Goal: Transaction & Acquisition: Purchase product/service

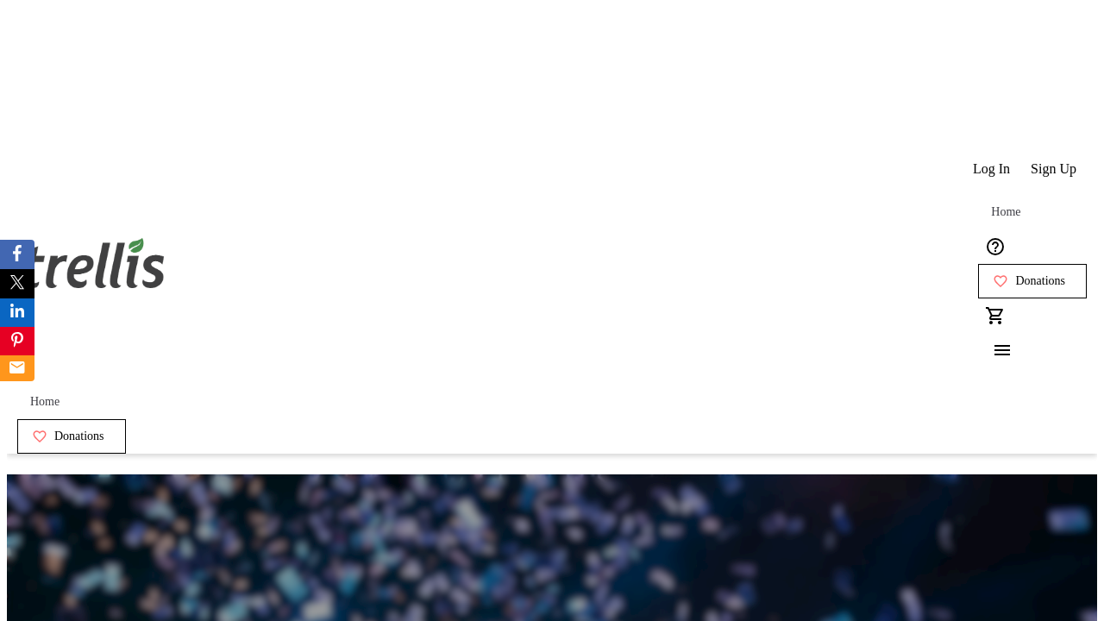
click at [1055, 161] on span "Sign Up" at bounding box center [1054, 169] width 46 height 16
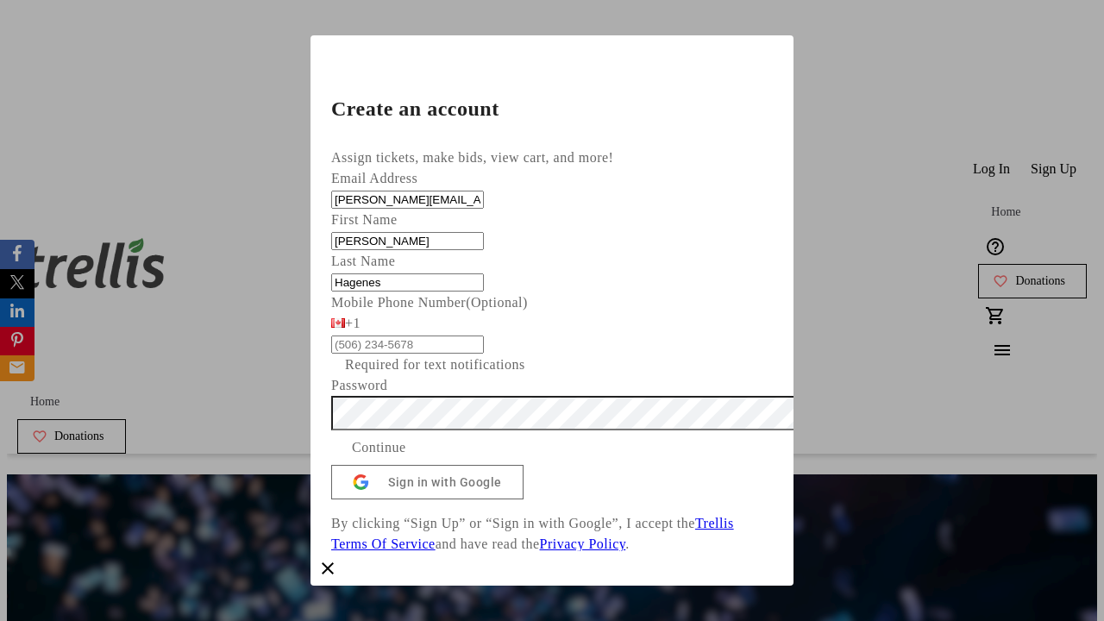
click at [406, 437] on span "Continue" at bounding box center [379, 447] width 54 height 21
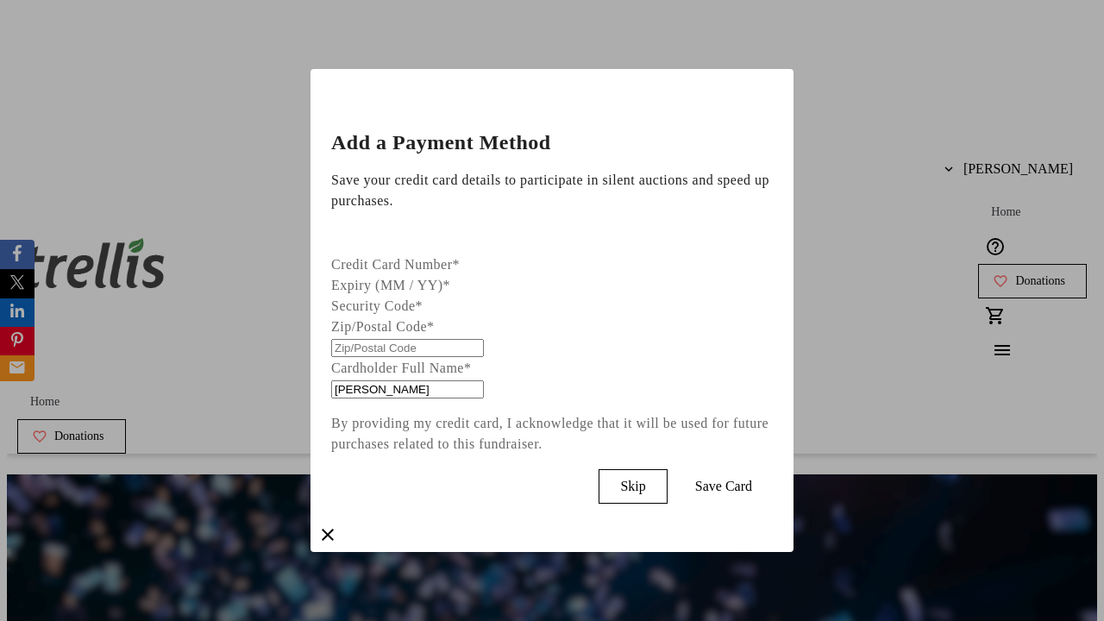
click at [645, 482] on span "Skip" at bounding box center [632, 487] width 25 height 16
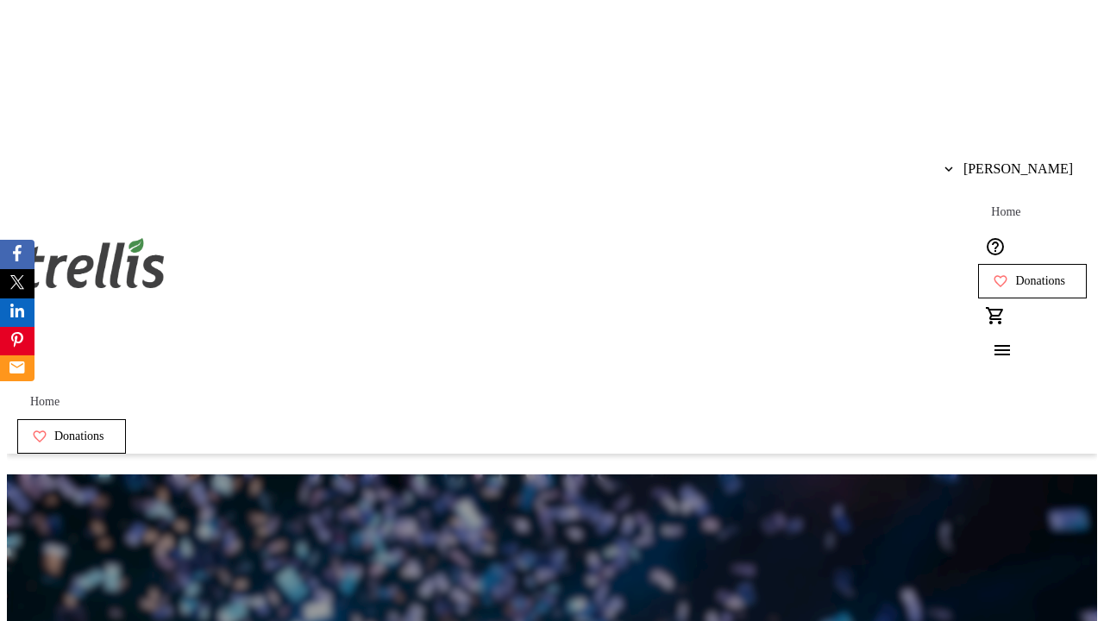
click at [1015, 274] on span "Donations" at bounding box center [1040, 281] width 50 height 14
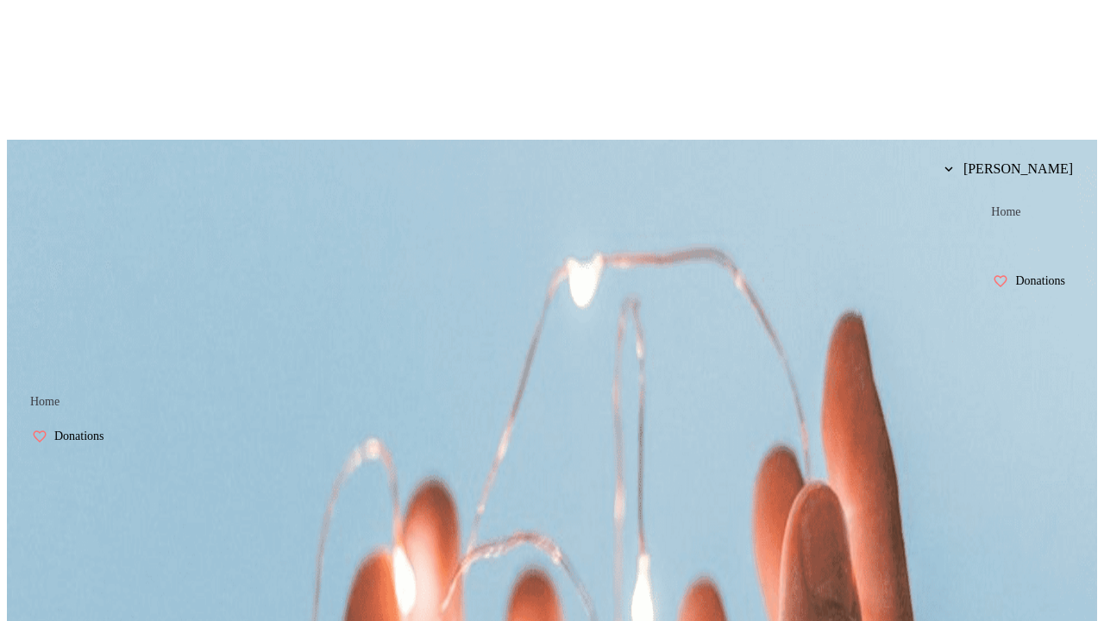
select select "CA"
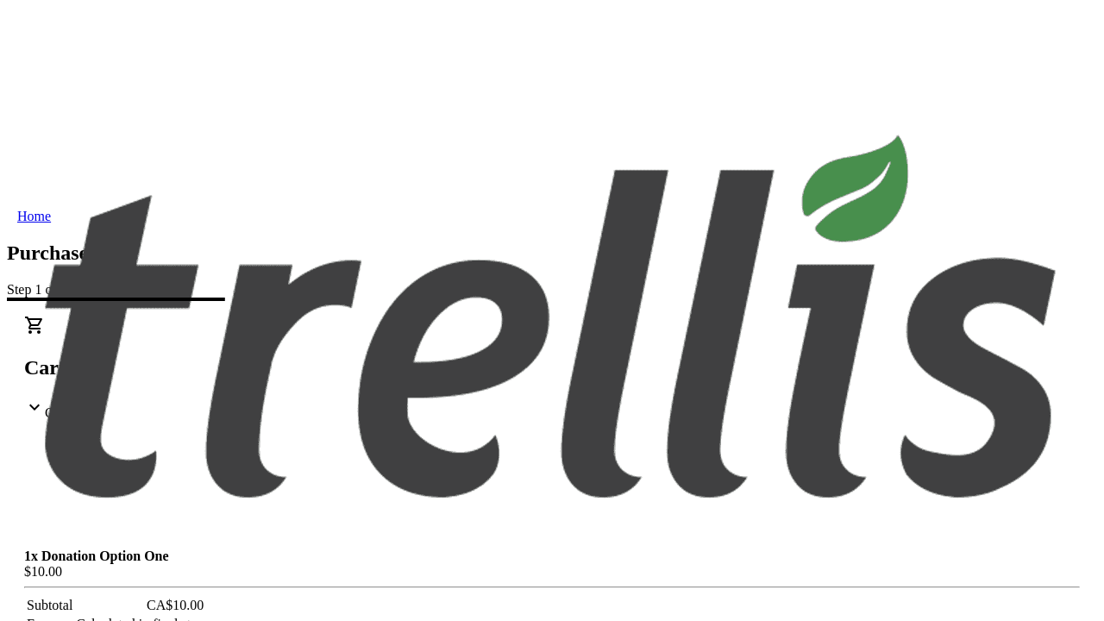
type input "[STREET_ADDRESS][PERSON_NAME]"
type input "Kelowna"
select select "BC"
type input "Kelowna"
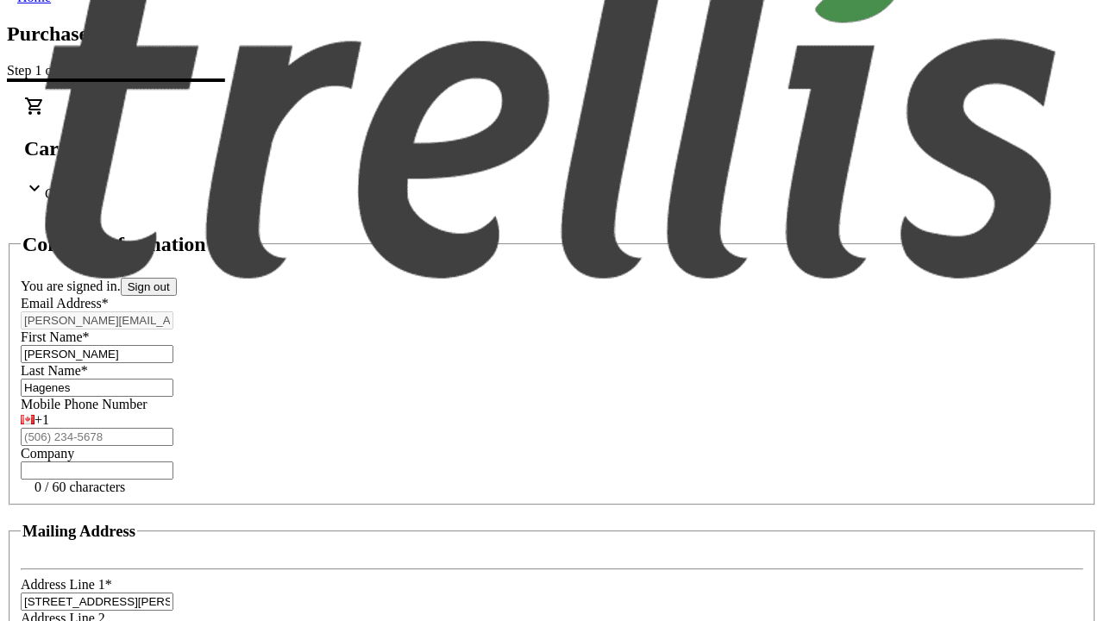
type input "V1Y 0C2"
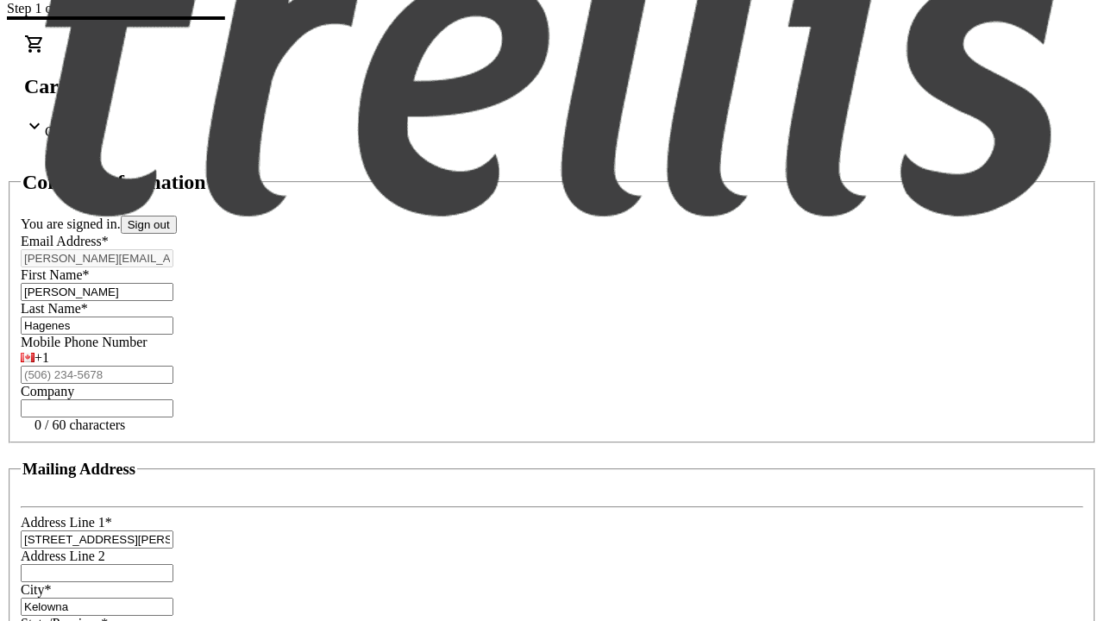
scroll to position [329, 0]
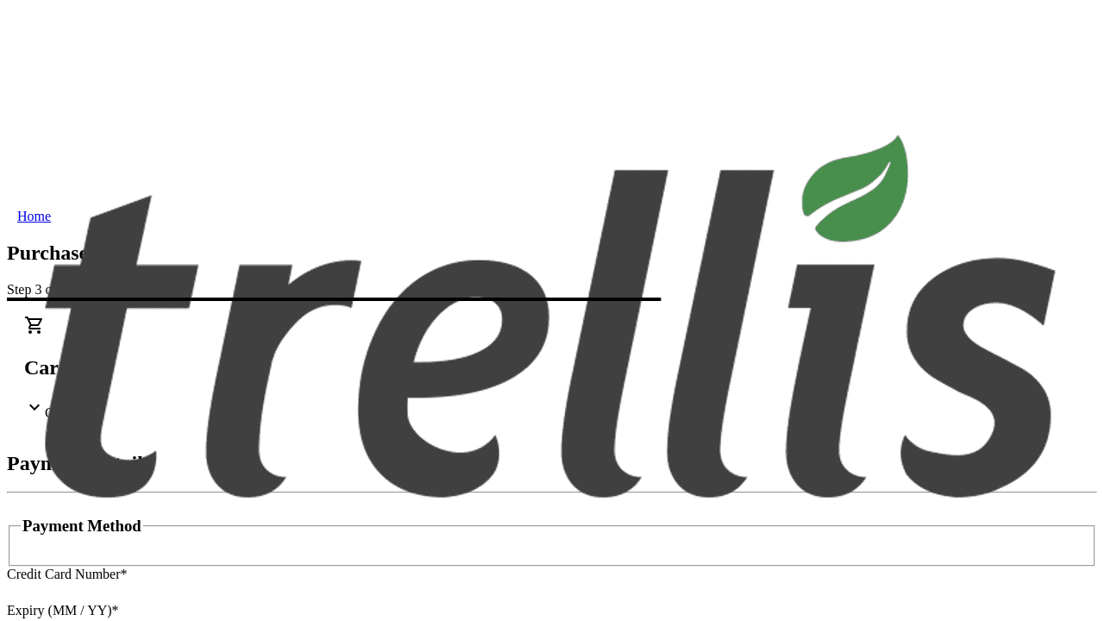
type input "V1Y 0C2"
